Goal: Information Seeking & Learning: Find specific fact

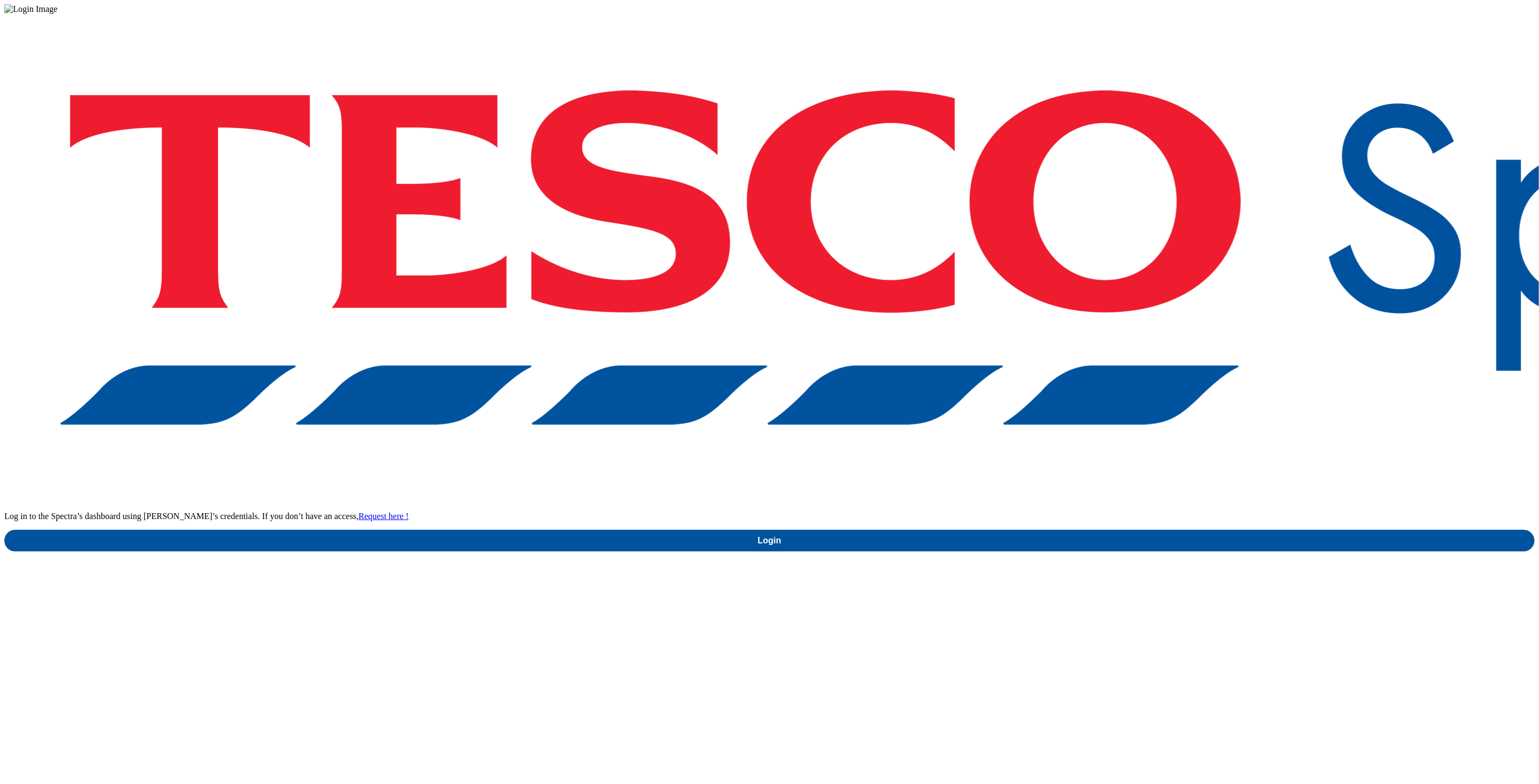
click at [1191, 445] on div "Log in to the Spectra’s dashboard using [PERSON_NAME]’s credentials. If you don…" at bounding box center [770, 283] width 1531 height 537
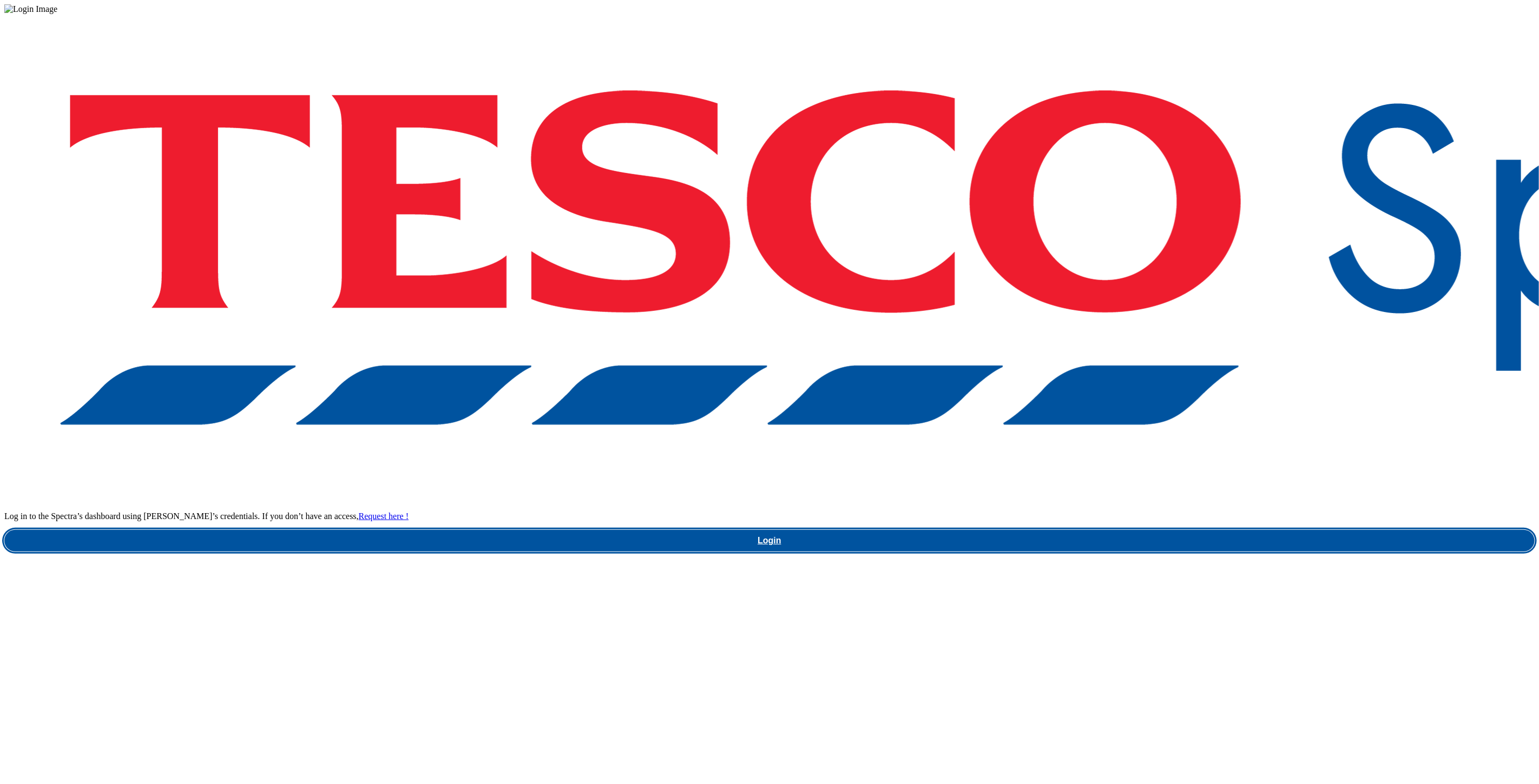
click at [1181, 530] on link "Login" at bounding box center [770, 541] width 1531 height 21
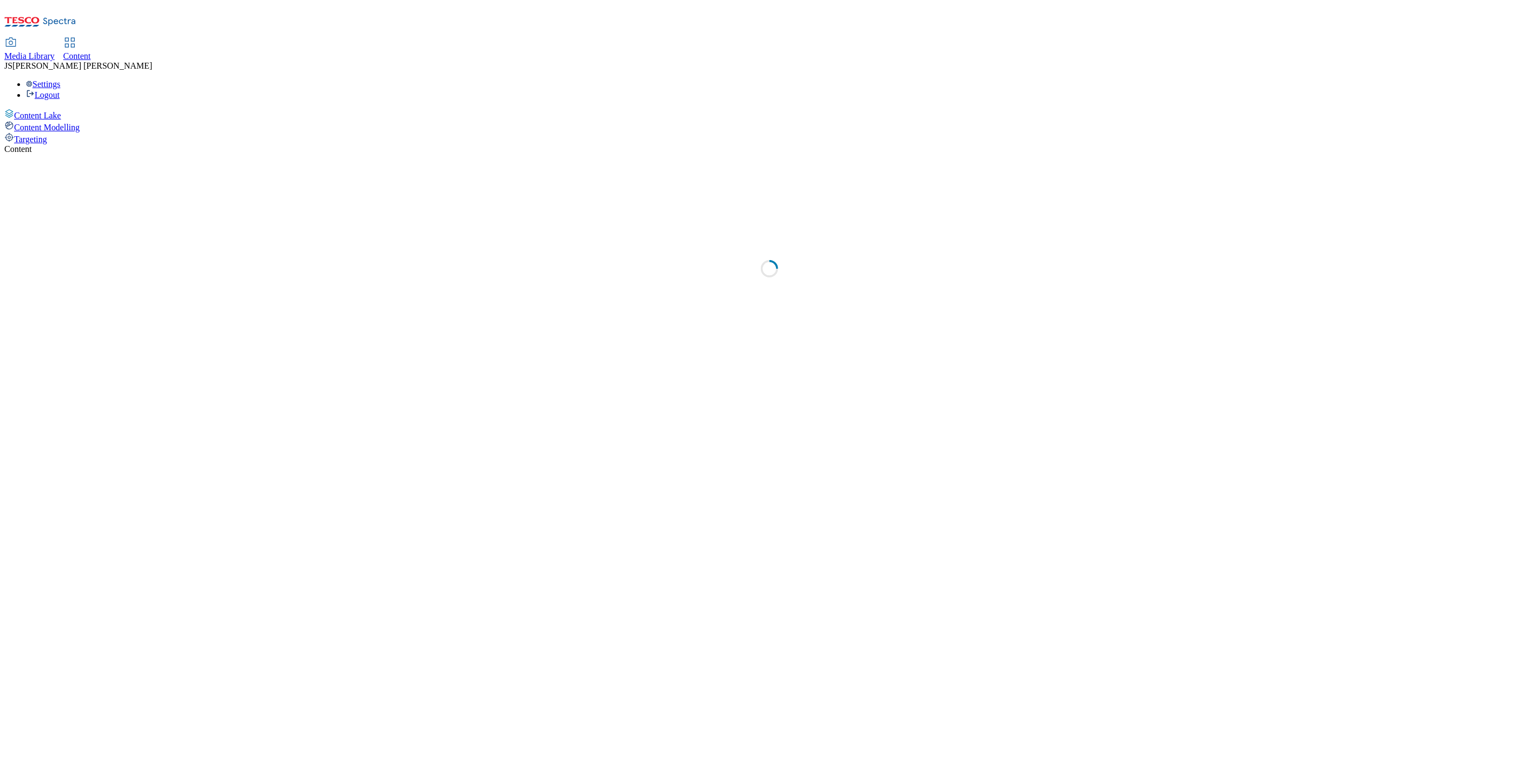
select select "ghs-[GEOGRAPHIC_DATA]"
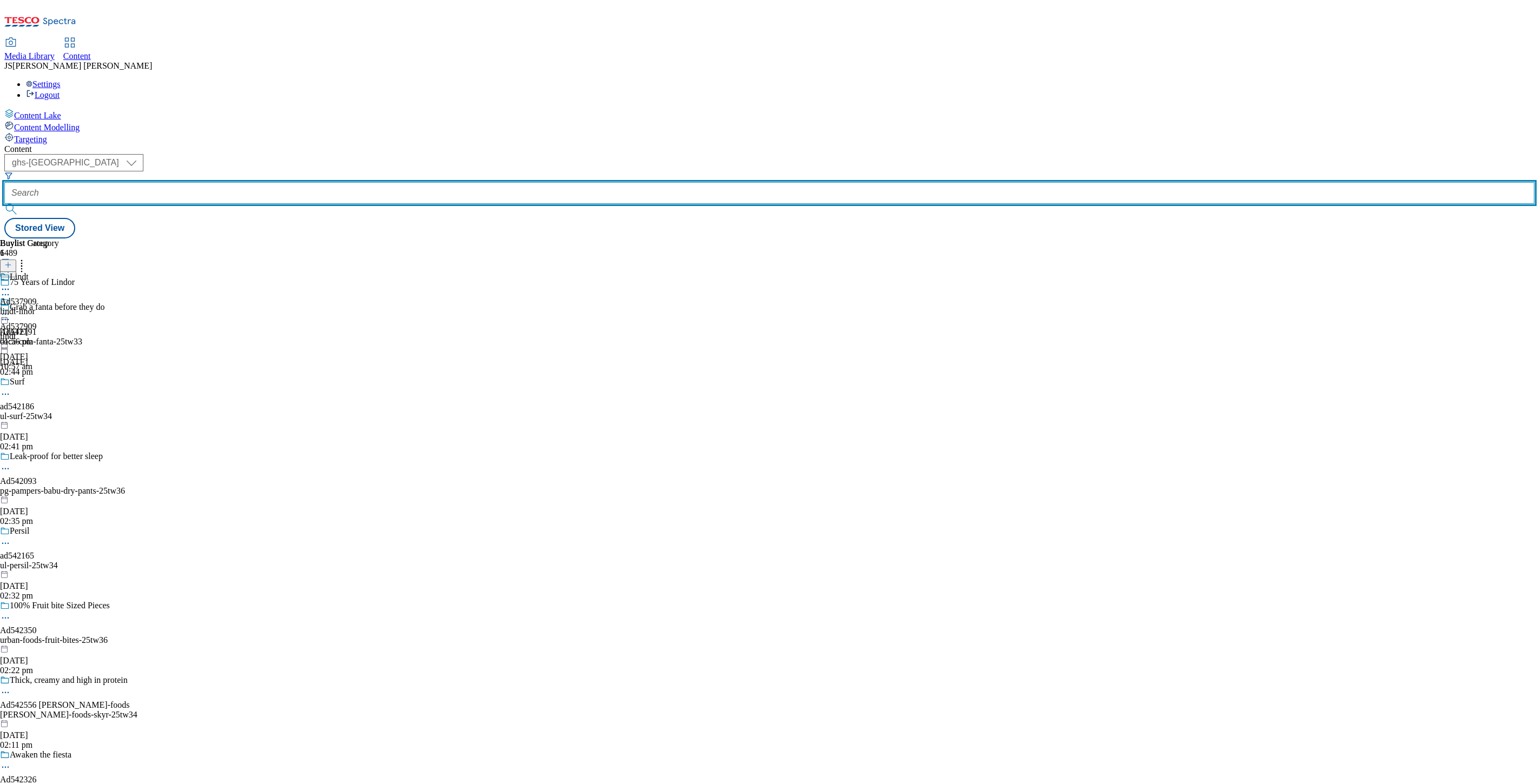
click at [269, 182] on input "text" at bounding box center [770, 193] width 1531 height 21
paste input "542271-Butterkist-On-pack-Promo"
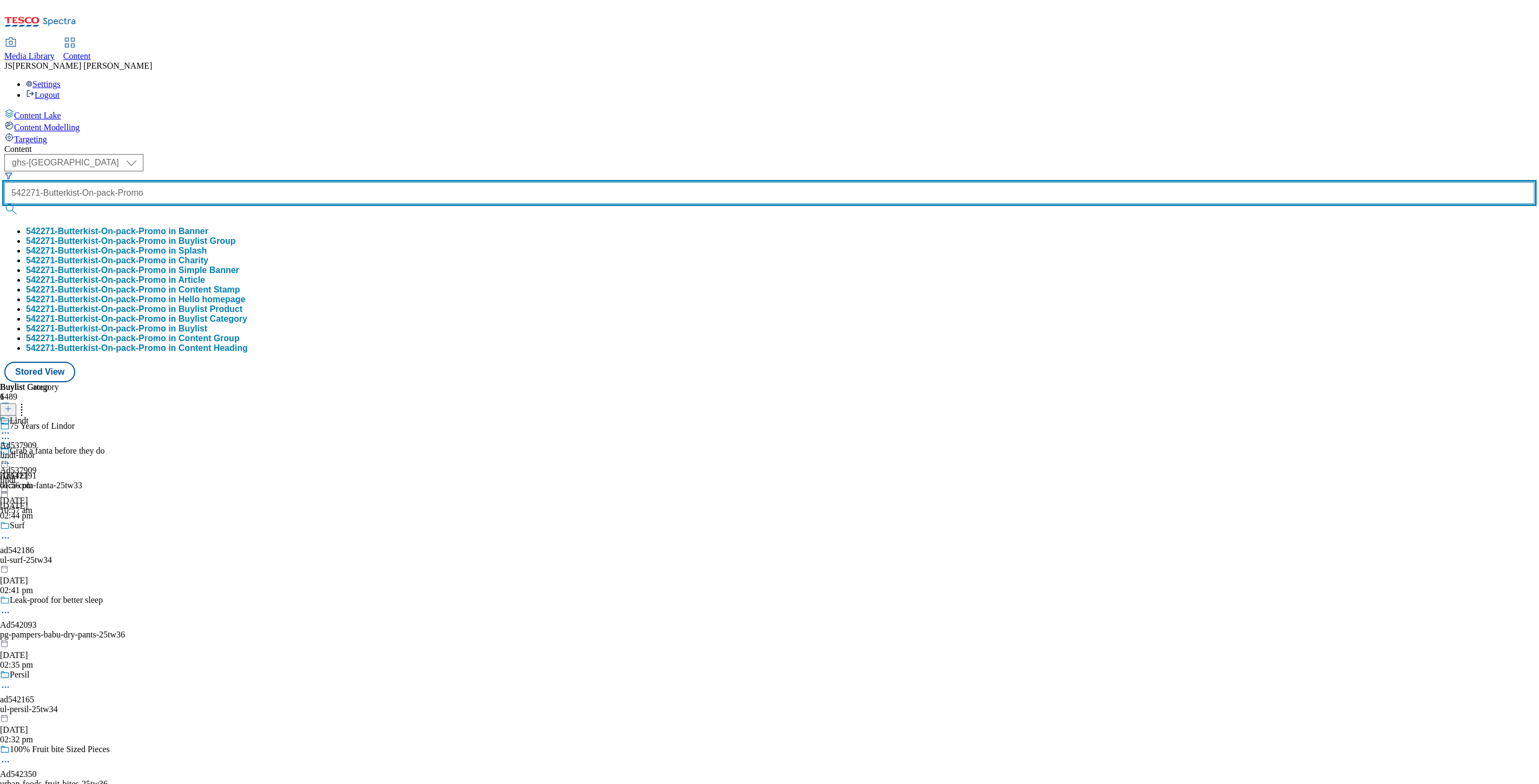
scroll to position [0, 36]
click at [4, 204] on button "submit" at bounding box center [11, 209] width 15 height 11
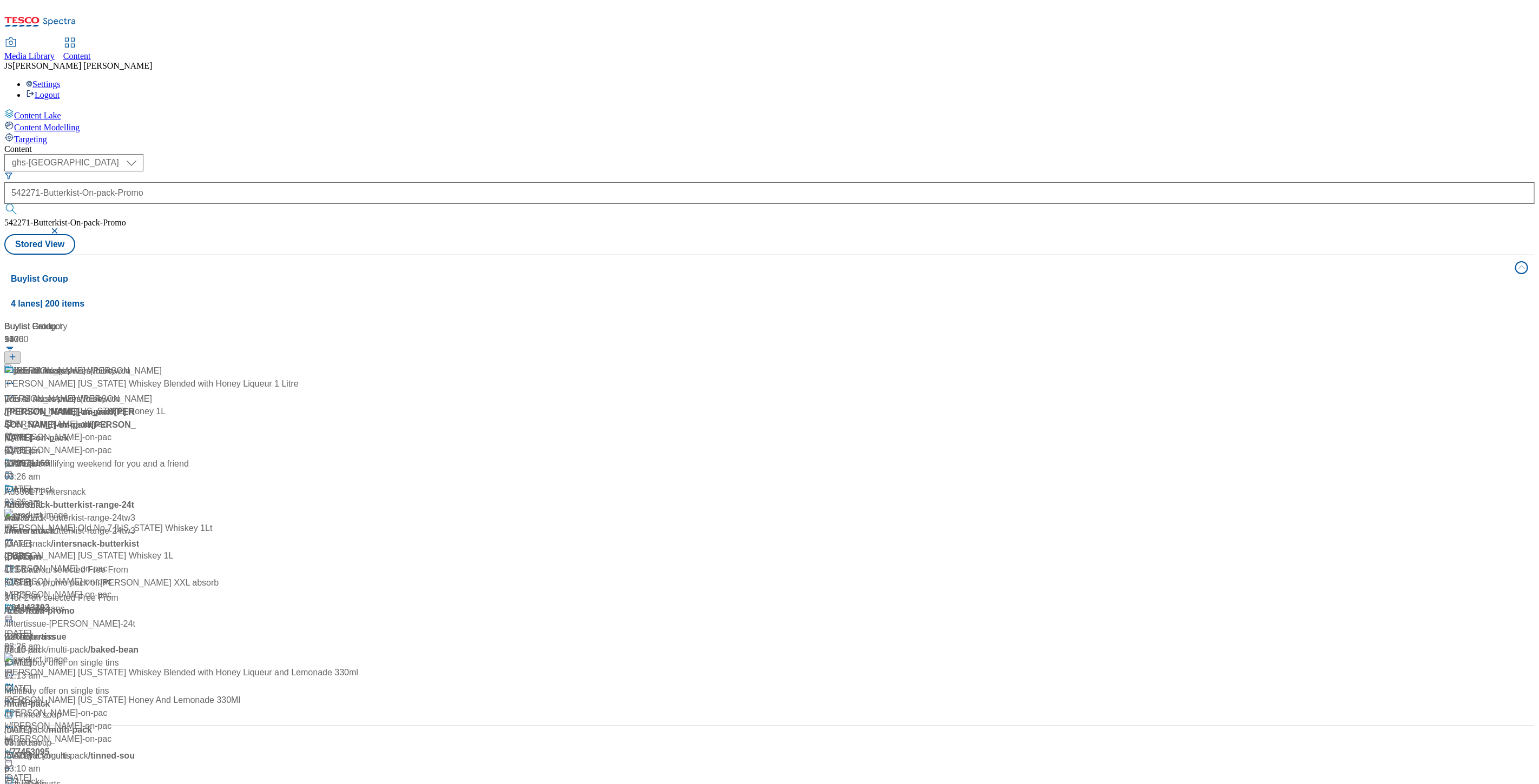
click at [614, 144] on div "Content" at bounding box center [770, 149] width 1531 height 10
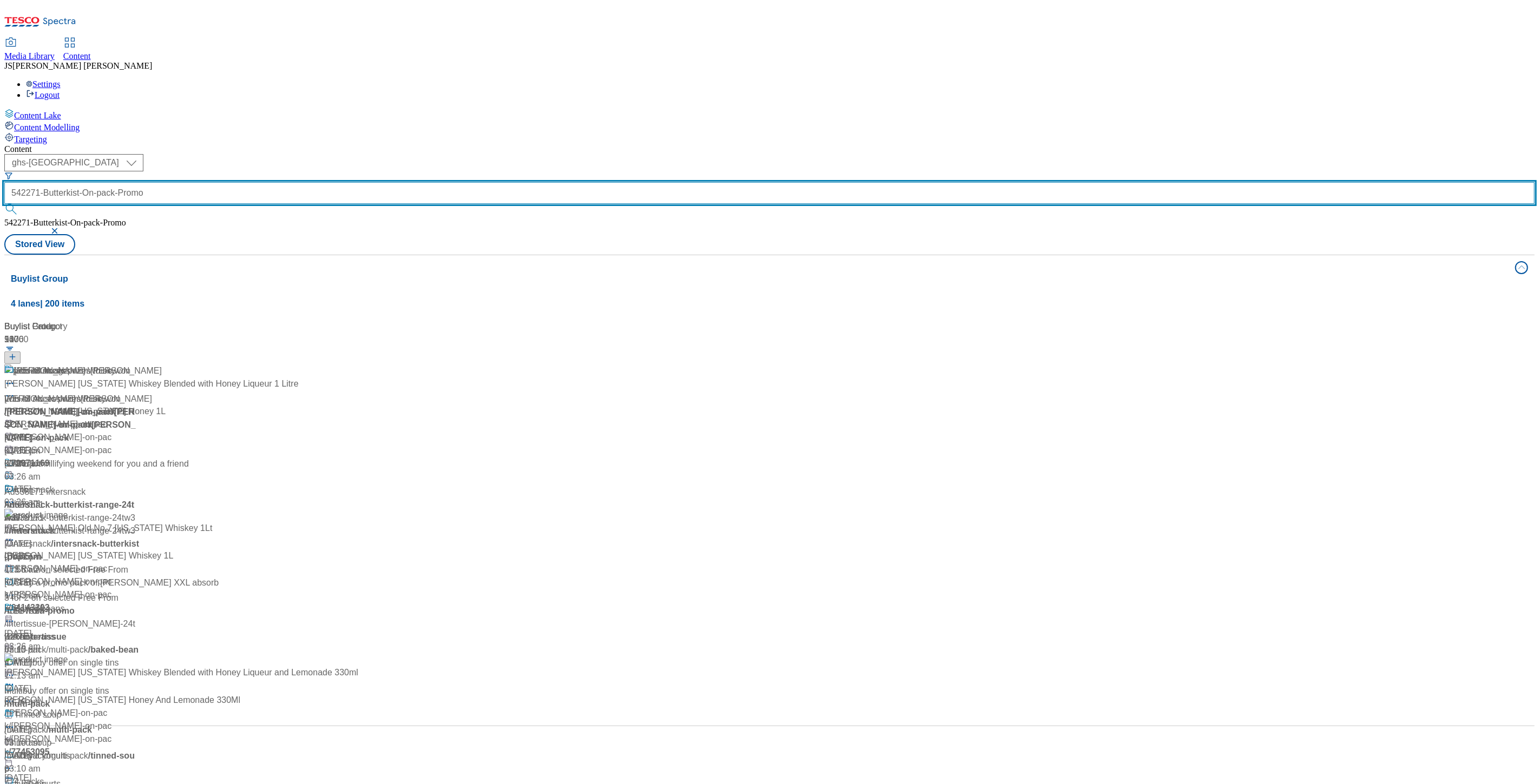
click at [257, 182] on input "542271-Butterkist-On-pack-Promo" at bounding box center [770, 193] width 1531 height 21
drag, startPoint x: 253, startPoint y: 85, endPoint x: 461, endPoint y: 85, distance: 208.0
click at [461, 154] on div "( optional ) ghs-roi ghs-uk ghs-uk 542271-Butterkist-On-pack-Promo 542271-Butte…" at bounding box center [770, 204] width 1531 height 100
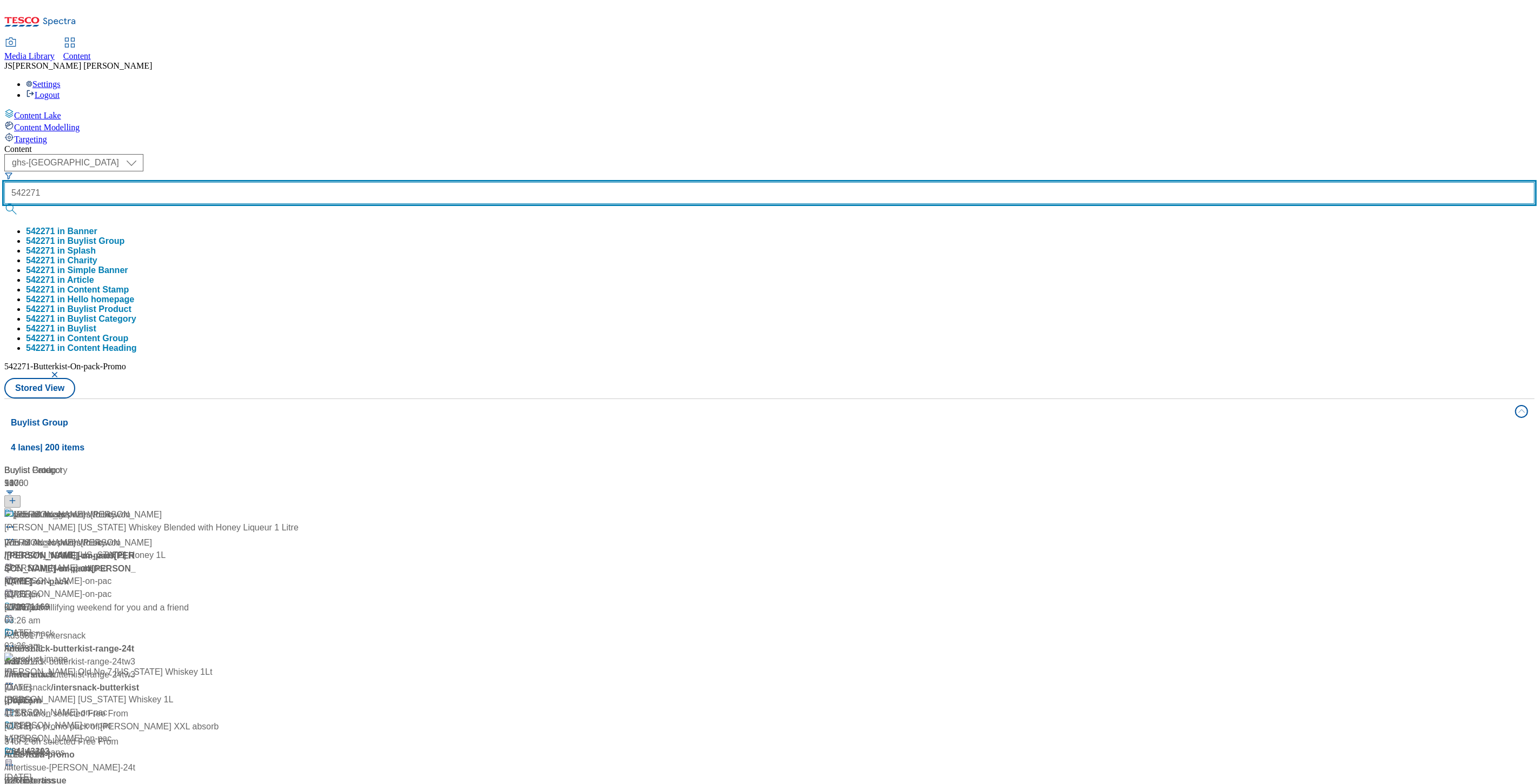
scroll to position [0, 0]
click at [4, 204] on button "submit" at bounding box center [11, 209] width 15 height 11
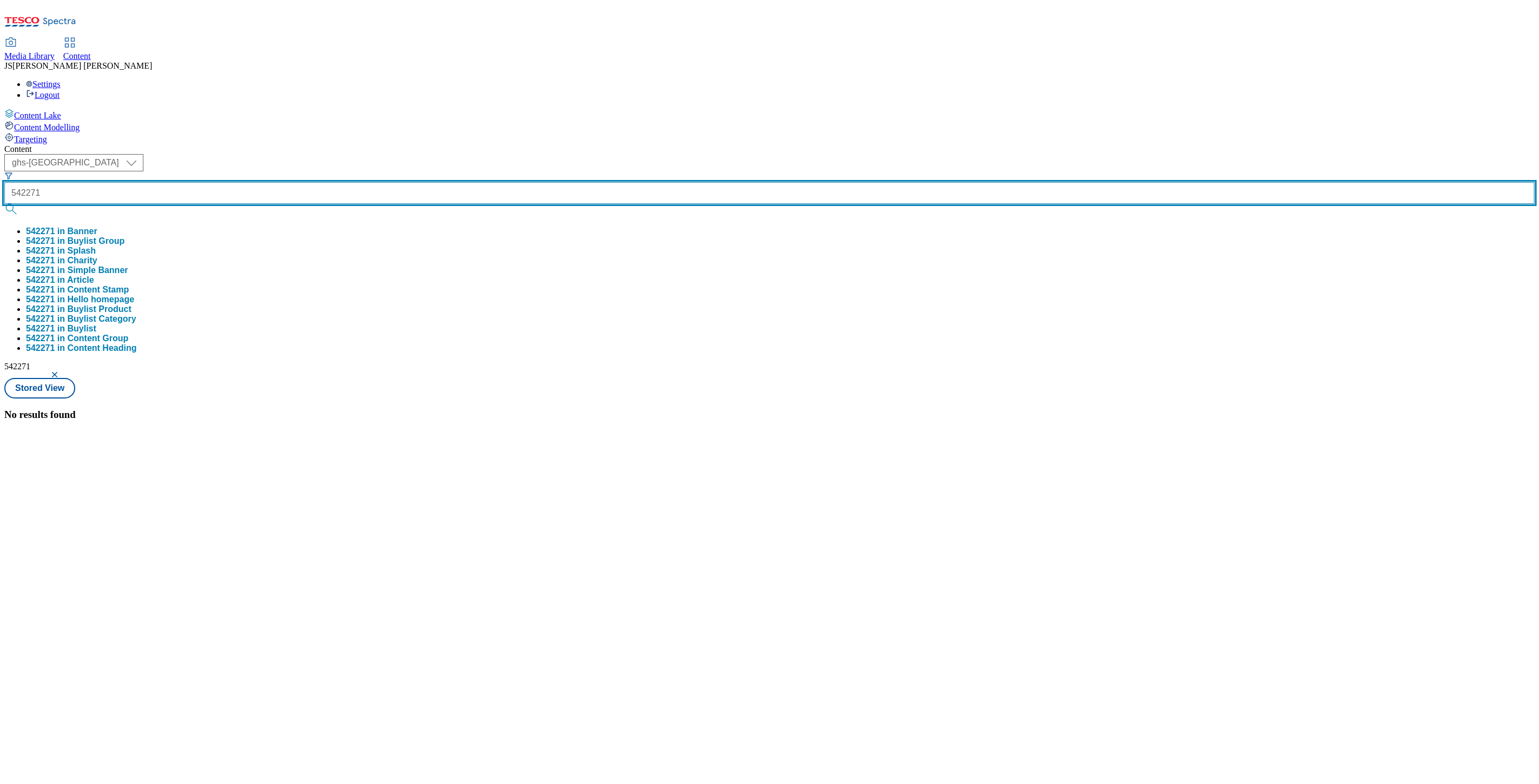
click at [272, 182] on input "542271" at bounding box center [770, 193] width 1531 height 21
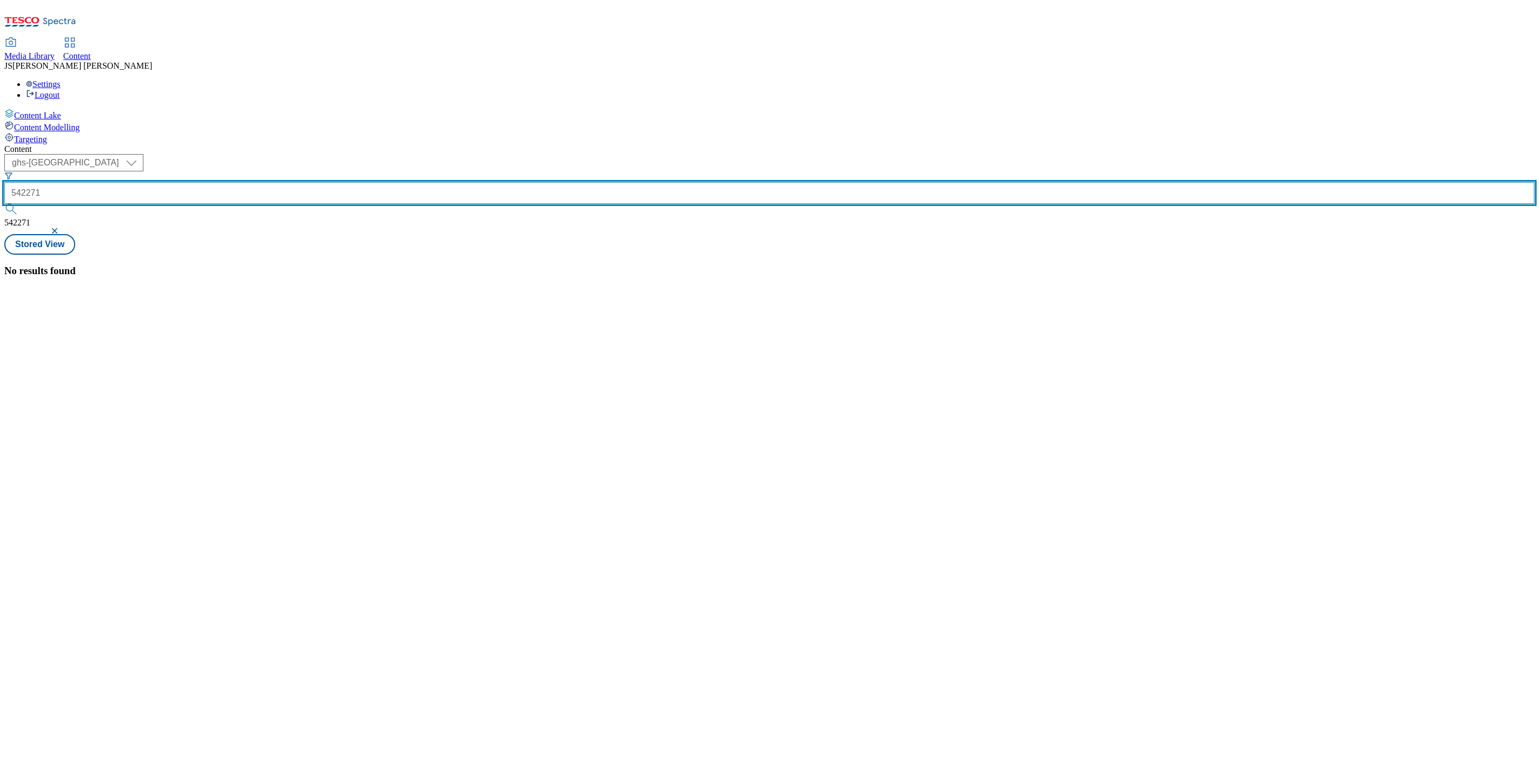
click at [272, 182] on input "542271" at bounding box center [770, 193] width 1531 height 21
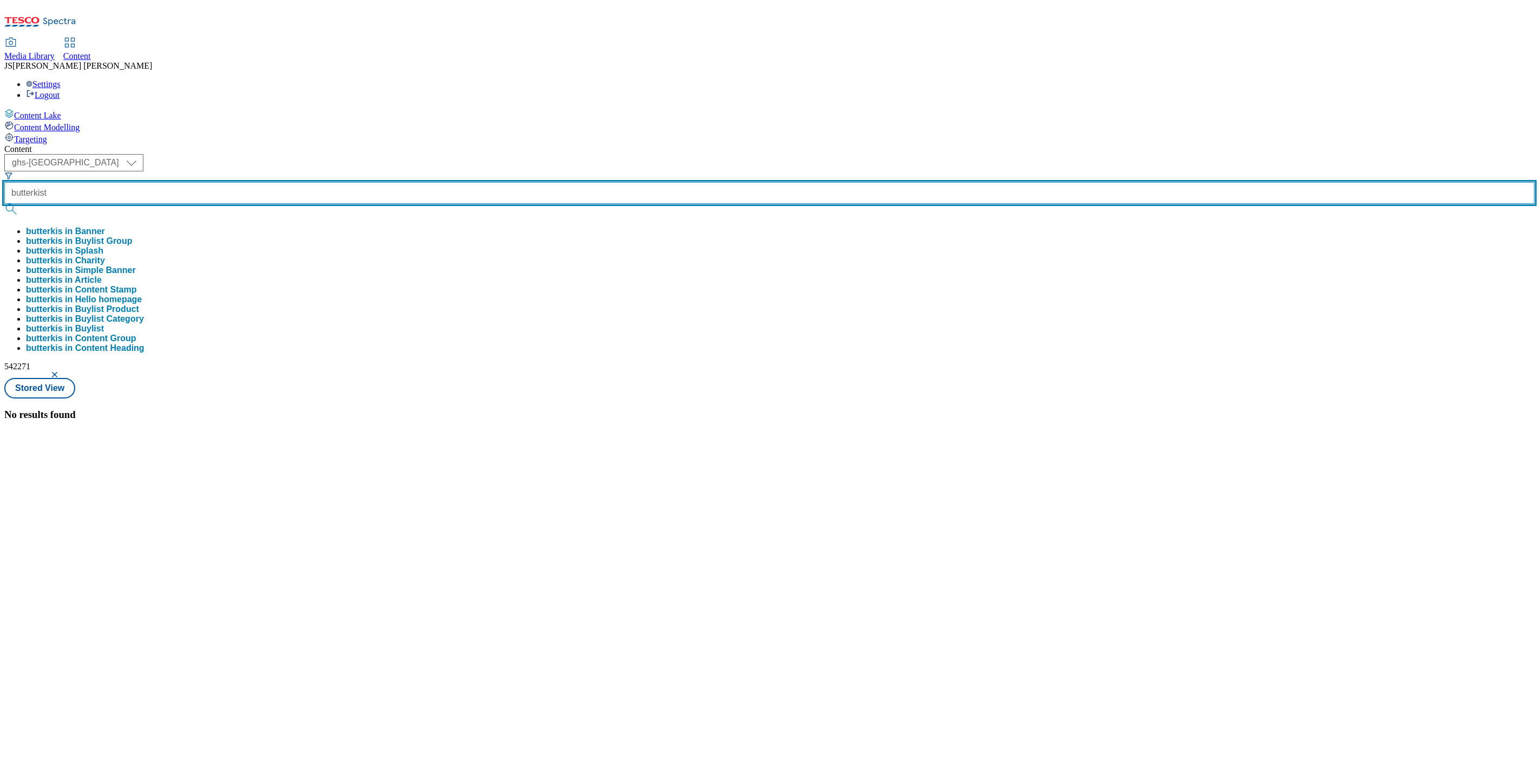
type input "butterkist"
click at [4, 204] on button "submit" at bounding box center [11, 209] width 15 height 11
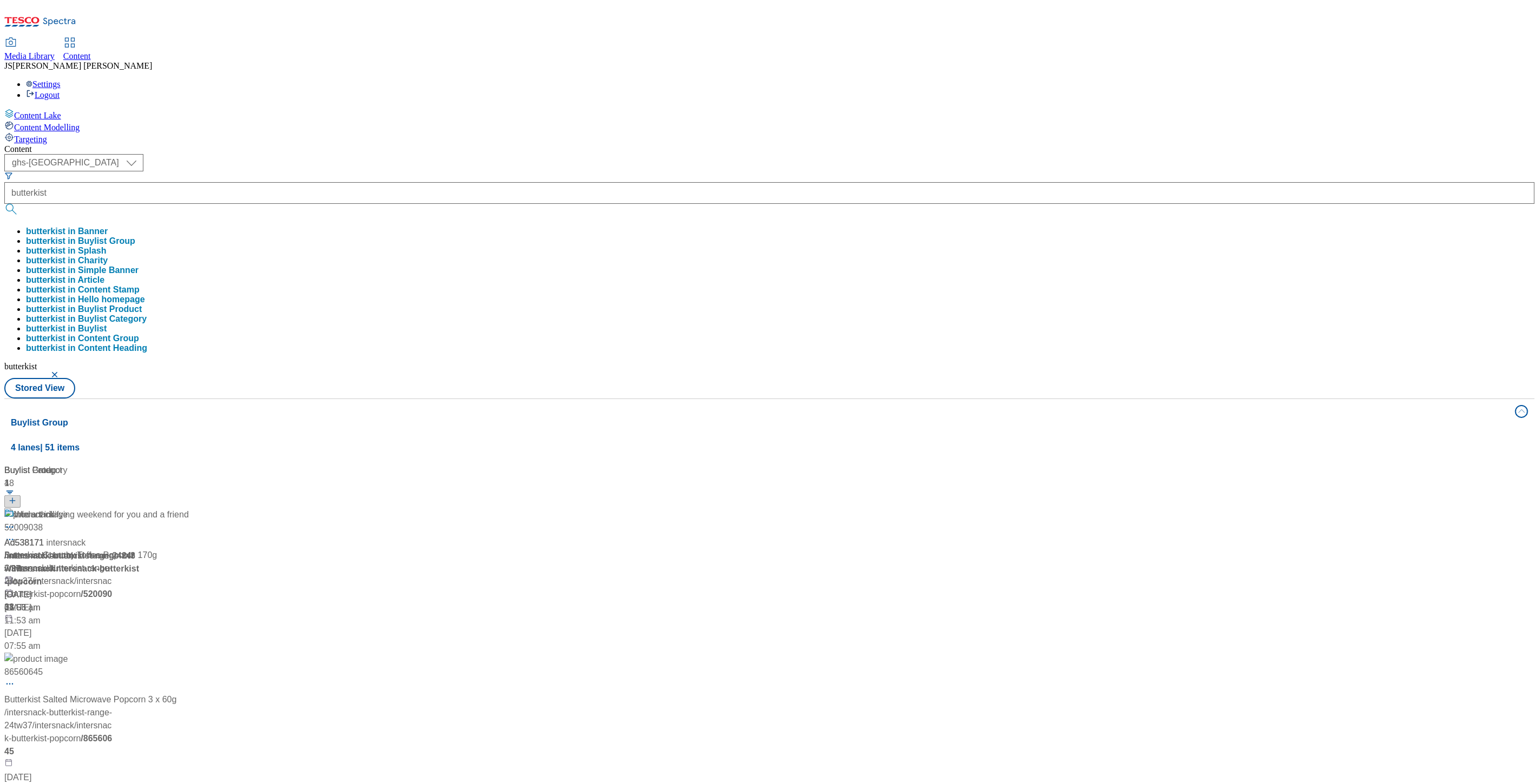
click at [529, 144] on div "Content ( optional ) ghs-roi ghs-uk ghs-uk butterkist butterkist in Banner butt…" at bounding box center [770, 508] width 1531 height 726
